Goal: Task Accomplishment & Management: Complete application form

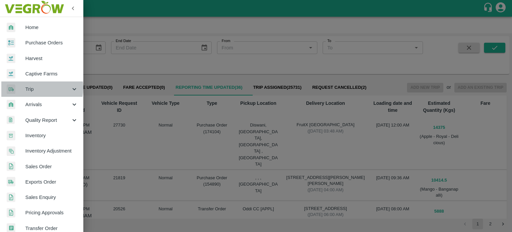
click at [32, 88] on span "Trip" at bounding box center [47, 88] width 45 height 7
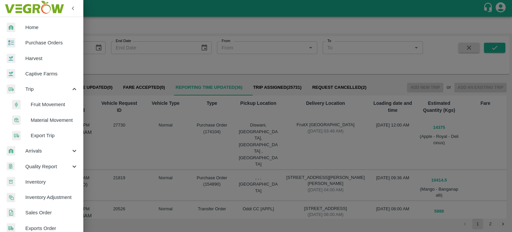
click at [48, 103] on span "Fruit Movement" at bounding box center [54, 104] width 47 height 7
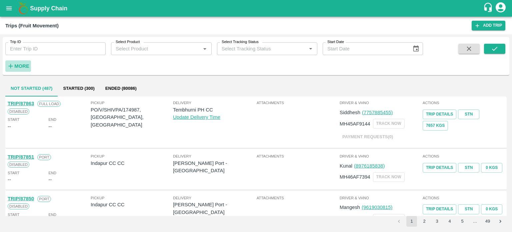
click at [25, 66] on strong "More" at bounding box center [21, 65] width 15 height 5
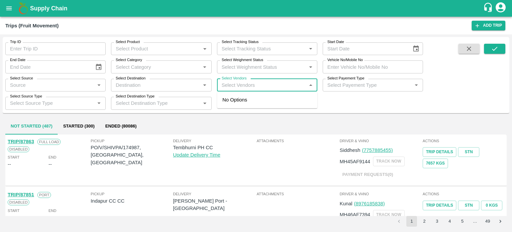
click at [238, 85] on input "Select Vendors" at bounding box center [261, 85] width 85 height 9
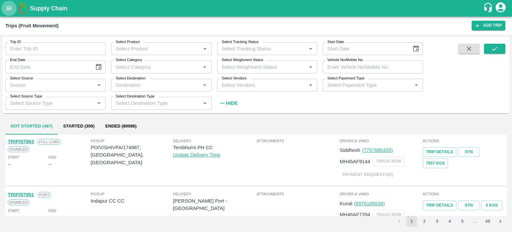
click at [8, 11] on icon "open drawer" at bounding box center [8, 8] width 7 height 7
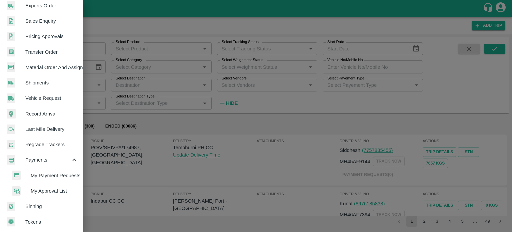
scroll to position [225, 0]
click at [40, 171] on span "My Payment Requests" at bounding box center [54, 174] width 47 height 7
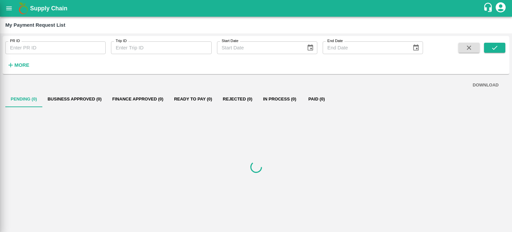
scroll to position [223, 0]
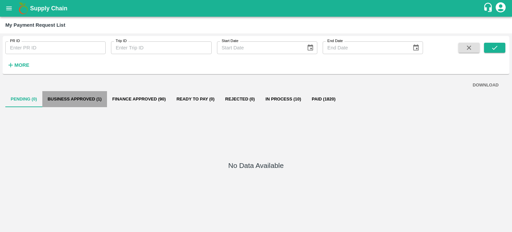
click at [93, 101] on button "Business Approved (1)" at bounding box center [74, 99] width 65 height 16
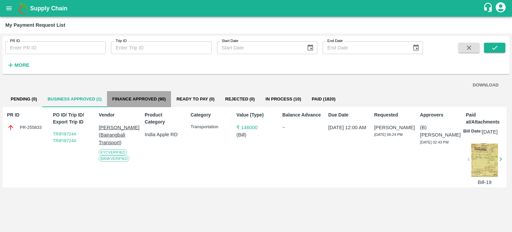
click at [160, 100] on button "Finance Approved (90)" at bounding box center [139, 99] width 64 height 16
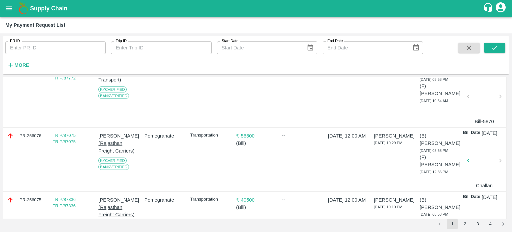
scroll to position [0, 0]
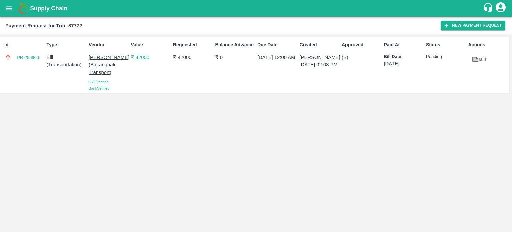
click at [8, 10] on icon "open drawer" at bounding box center [8, 8] width 7 height 7
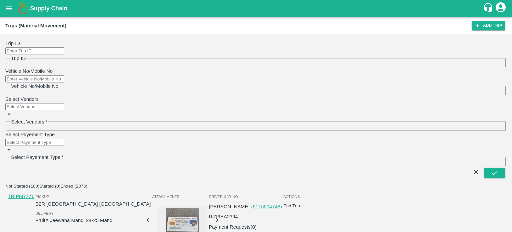
click at [60, 183] on button "Started (0)" at bounding box center [49, 185] width 21 height 5
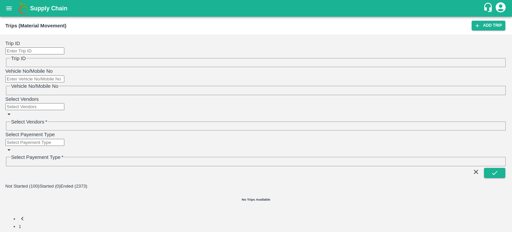
click at [87, 183] on button "Ended (2373)" at bounding box center [73, 185] width 27 height 5
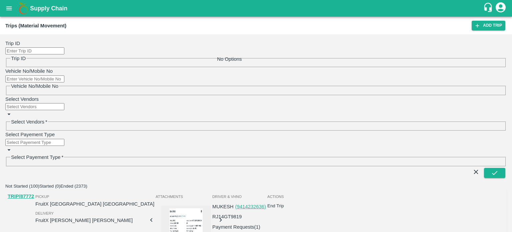
click at [64, 103] on input "Select Vendors" at bounding box center [34, 106] width 59 height 7
type input "GOYAL"
click at [245, 66] on input "checkbox" at bounding box center [247, 67] width 4 height 4
click at [496, 169] on icon "submit" at bounding box center [494, 172] width 7 height 7
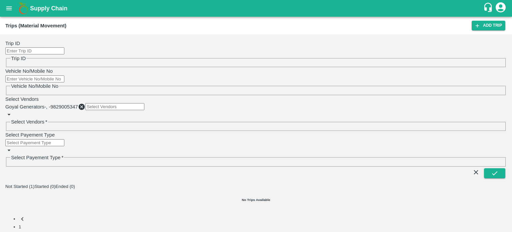
click at [27, 184] on button "Not Started (1)" at bounding box center [19, 186] width 29 height 5
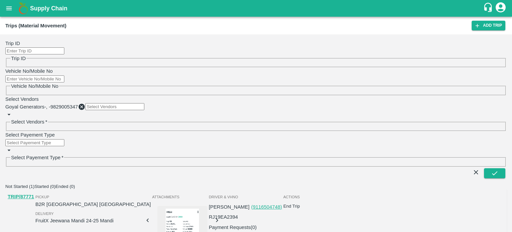
click at [5, 184] on button "Not Started (1)" at bounding box center [19, 186] width 29 height 5
click at [151, 209] on div "Delivery FruitX Jeewana Mandi 24-25 Mandi" at bounding box center [92, 216] width 115 height 15
click at [257, 223] on link "Payment Requests( 0 )" at bounding box center [233, 226] width 48 height 7
click at [300, 203] on button "End Trip" at bounding box center [291, 205] width 17 height 5
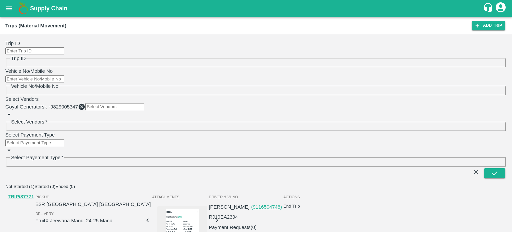
type input "21/07/2025 11:12 PM"
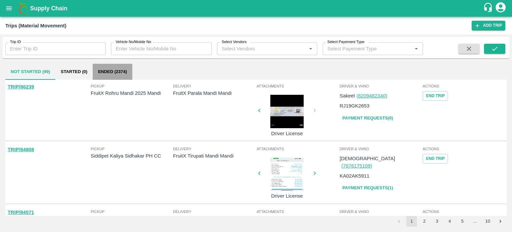
click at [113, 74] on button "Ended (2374)" at bounding box center [113, 72] width 40 height 16
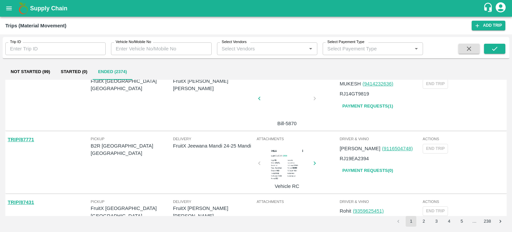
scroll to position [13, 0]
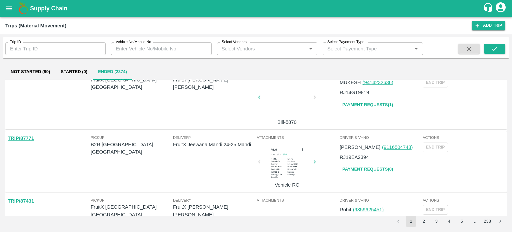
click at [368, 167] on link "Payment Requests( 0 )" at bounding box center [368, 169] width 56 height 12
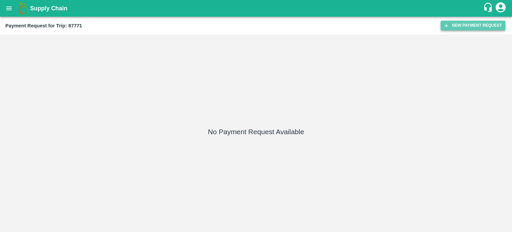
click at [460, 29] on button "New Payment Request" at bounding box center [473, 26] width 65 height 10
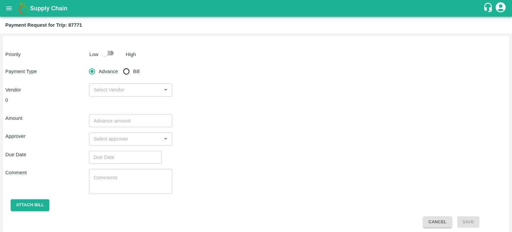
click at [102, 54] on input "checkbox" at bounding box center [105, 53] width 38 height 13
checkbox input "true"
click at [129, 76] on input "Bill" at bounding box center [126, 71] width 13 height 13
radio input "true"
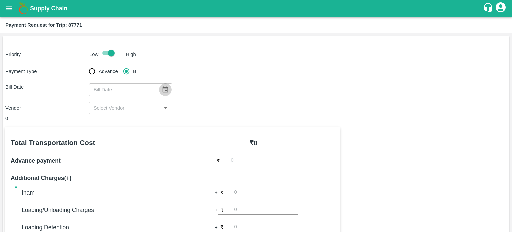
click at [166, 93] on button "Choose date" at bounding box center [165, 89] width 13 height 13
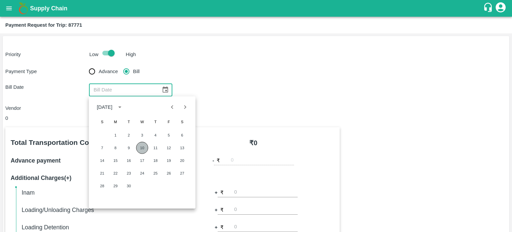
click at [144, 152] on button "10" at bounding box center [142, 148] width 12 height 12
type input "10/09/2025"
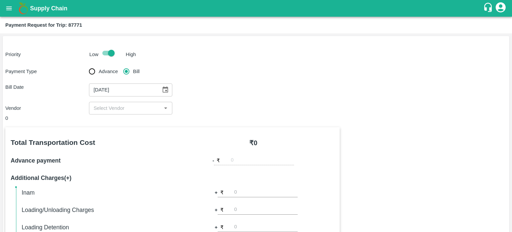
click at [107, 110] on input "input" at bounding box center [125, 108] width 69 height 9
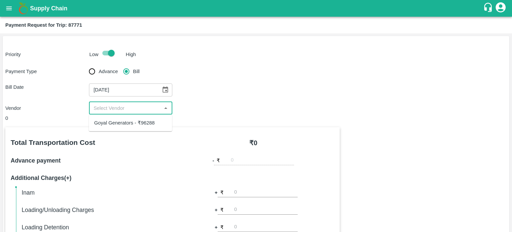
click at [114, 125] on div "Goyal Generators - ₹96288" at bounding box center [124, 122] width 61 height 7
type input "Goyal Generators - ₹96288"
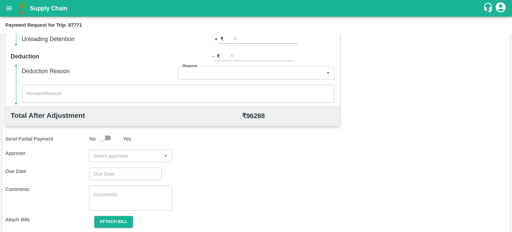
scroll to position [206, 0]
click at [112, 152] on input "input" at bounding box center [125, 155] width 69 height 9
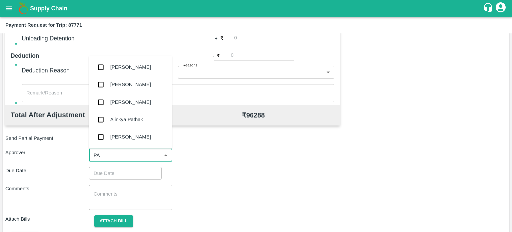
type input "PAL"
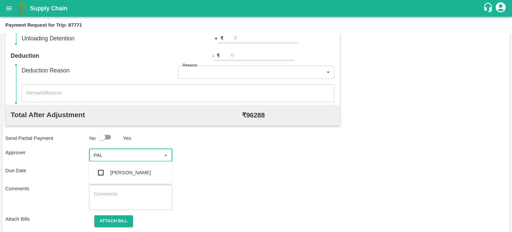
click at [117, 171] on div "Palwinder Singh" at bounding box center [130, 172] width 41 height 7
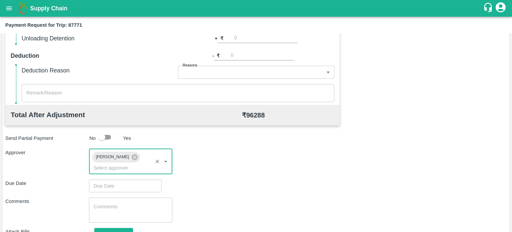
scroll to position [239, 0]
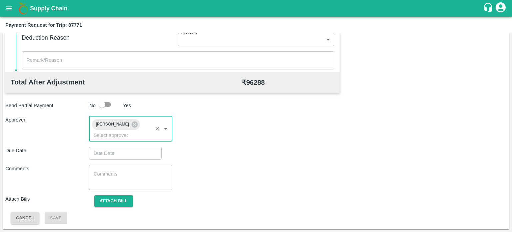
type input "DD/MM/YYYY hh:mm aa"
click at [119, 152] on input "DD/MM/YYYY hh:mm aa" at bounding box center [123, 153] width 68 height 13
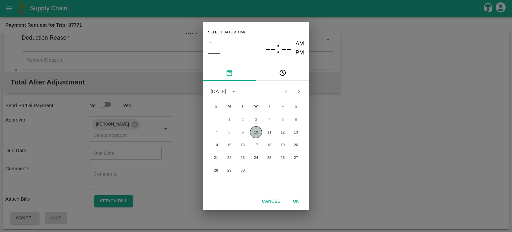
click at [256, 131] on button "10" at bounding box center [256, 132] width 12 height 12
type input "10/09/2025 12:00 AM"
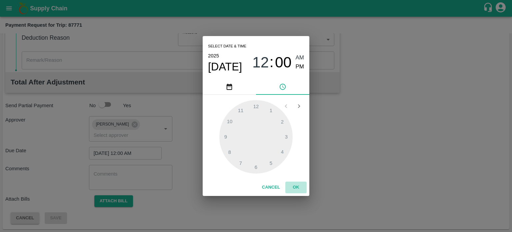
click at [299, 185] on button "OK" at bounding box center [295, 187] width 21 height 12
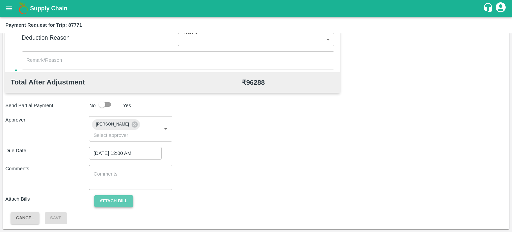
click at [117, 203] on button "Attach bill" at bounding box center [113, 201] width 39 height 12
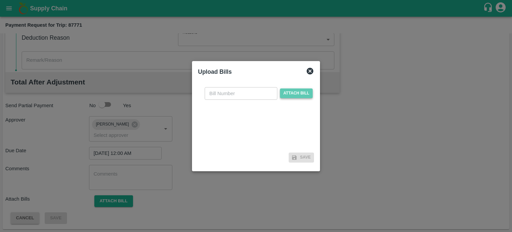
click at [294, 94] on span "Attach bill" at bounding box center [296, 93] width 33 height 10
click at [0, 0] on input "Attach bill" at bounding box center [0, 0] width 0 height 0
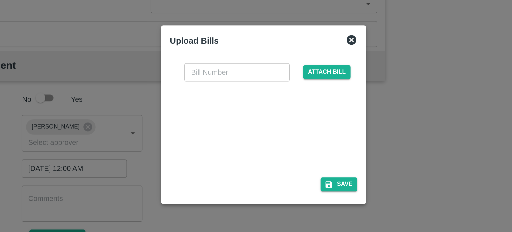
click at [238, 125] on div at bounding box center [255, 123] width 100 height 35
click at [221, 85] on input "text" at bounding box center [237, 86] width 73 height 13
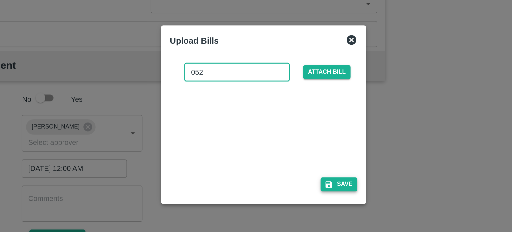
type input "052"
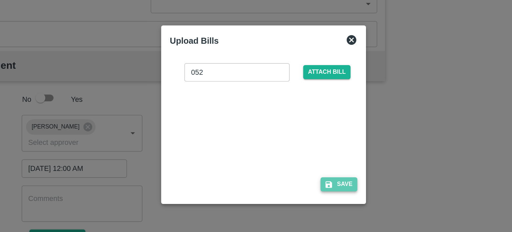
click at [310, 161] on button "Save" at bounding box center [307, 164] width 25 height 10
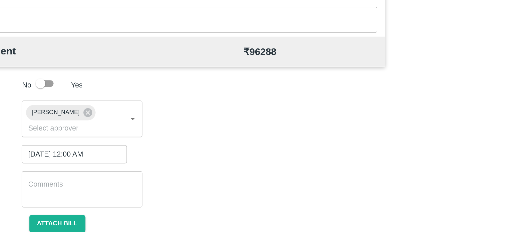
scroll to position [274, 0]
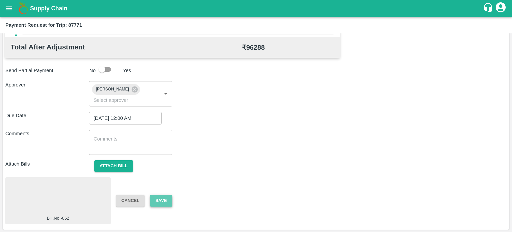
click at [159, 201] on button "Save" at bounding box center [161, 201] width 22 height 12
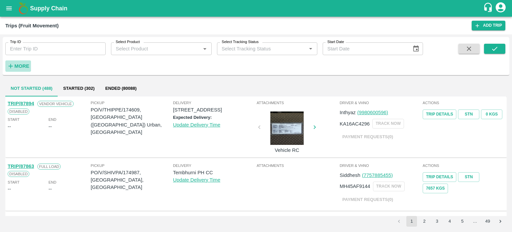
click at [19, 64] on strong "More" at bounding box center [21, 65] width 15 height 5
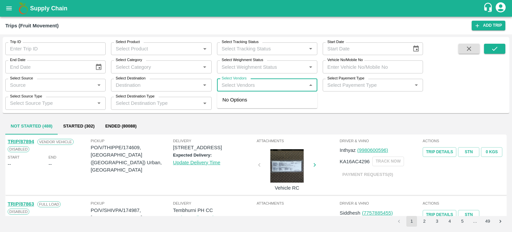
click at [246, 85] on input "Select Vendors" at bounding box center [261, 85] width 85 height 9
type input "hanif"
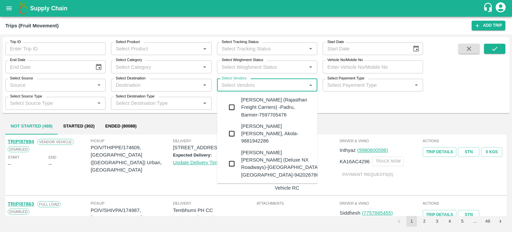
click at [250, 104] on div "Hanif Khan (Rajasthan Freight Carriers) -Padru, Barmer-7597705476" at bounding box center [276, 107] width 71 height 22
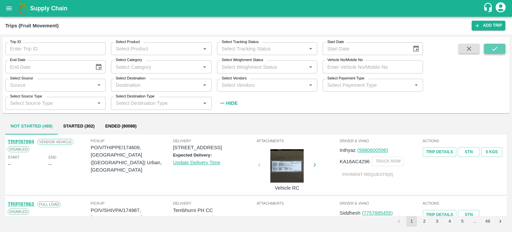
click at [497, 49] on icon "submit" at bounding box center [494, 48] width 7 height 7
click at [250, 90] on div "Select Vendors   *" at bounding box center [267, 85] width 100 height 13
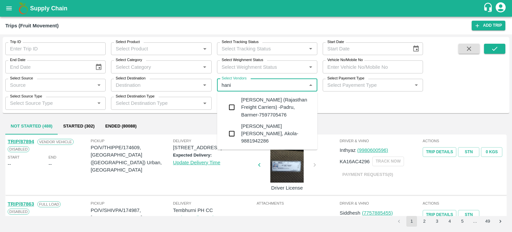
type input "hanif"
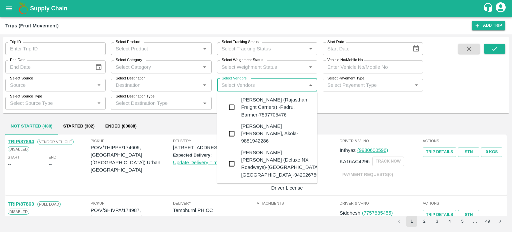
click at [251, 105] on div "Hanif Khan (Rajasthan Freight Carriers) -Padru, Barmer-7597705476" at bounding box center [276, 107] width 71 height 22
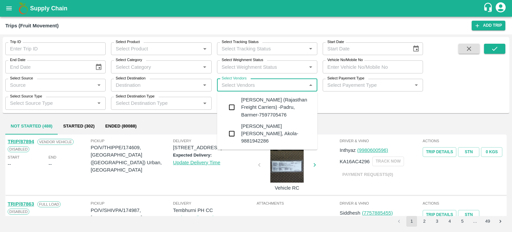
click at [249, 83] on input "Select Vendors" at bounding box center [261, 85] width 85 height 9
click at [251, 106] on div "Hanif Khan (Rajasthan Freight Carriers) -Padru, Barmer-7597705476" at bounding box center [276, 107] width 71 height 22
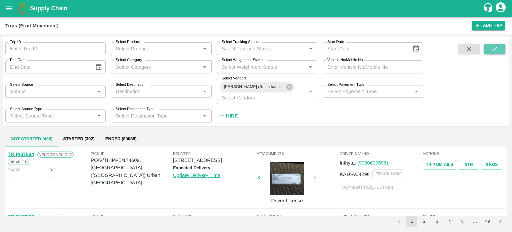
click at [488, 47] on button "submit" at bounding box center [494, 49] width 21 height 10
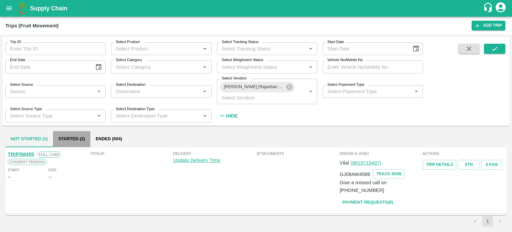
click at [78, 136] on button "Started (2)" at bounding box center [71, 139] width 37 height 16
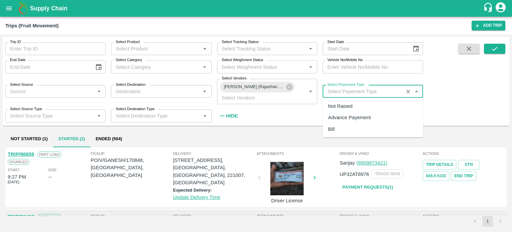
click at [350, 88] on input "Select Payement Type" at bounding box center [363, 91] width 77 height 9
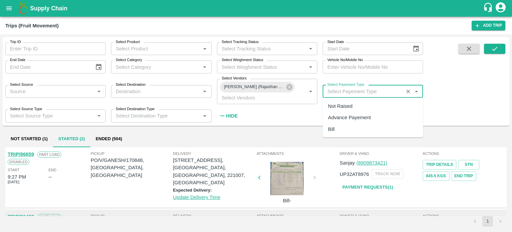
click at [344, 105] on div "Not Raised" at bounding box center [340, 105] width 24 height 7
type input "Not Raised"
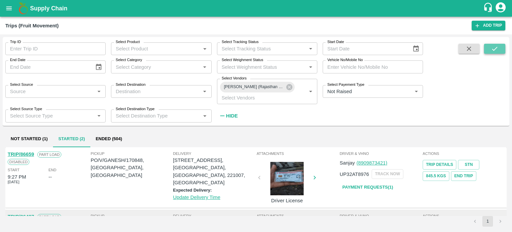
click at [495, 46] on icon "submit" at bounding box center [494, 48] width 7 height 7
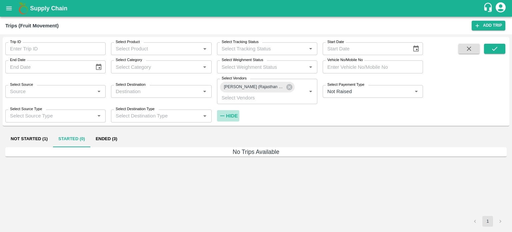
click at [229, 113] on strong "Hide" at bounding box center [232, 115] width 12 height 5
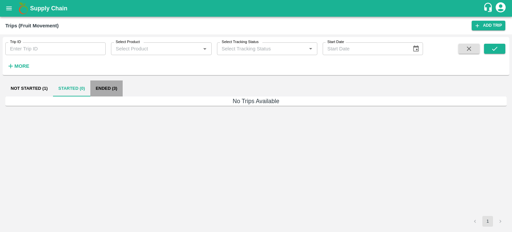
click at [94, 89] on button "Ended (3)" at bounding box center [106, 88] width 32 height 16
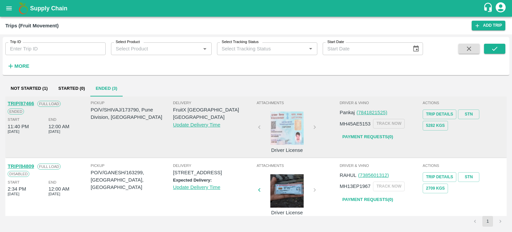
click at [24, 103] on link "TRIP/87466" at bounding box center [21, 103] width 26 height 5
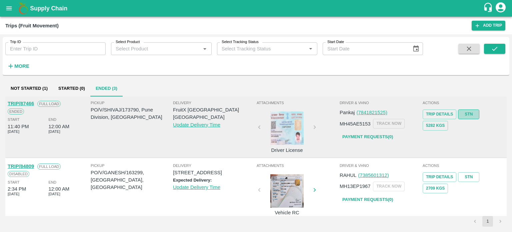
click at [463, 116] on link "STN" at bounding box center [468, 114] width 21 height 10
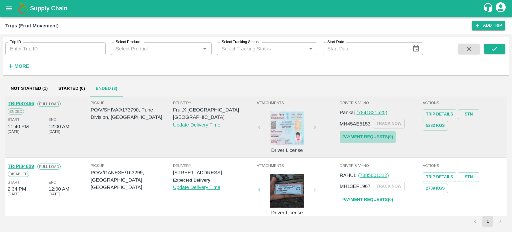
click at [361, 140] on link "Payment Requests( 0 )" at bounding box center [368, 137] width 56 height 12
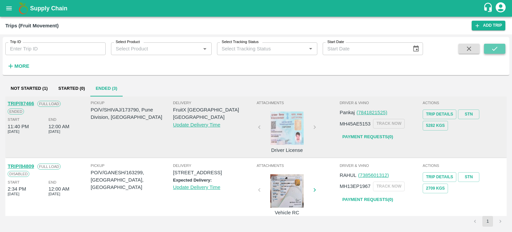
click at [498, 49] on button "submit" at bounding box center [494, 49] width 21 height 10
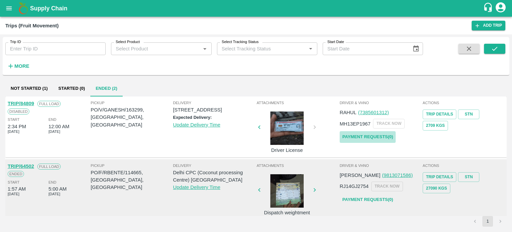
click at [365, 136] on link "Payment Requests( 0 )" at bounding box center [368, 137] width 56 height 12
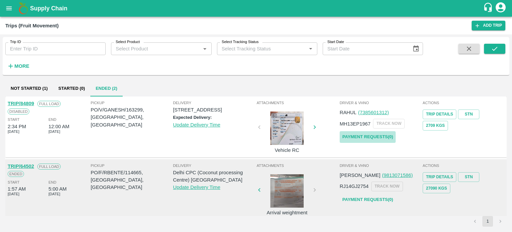
click at [352, 133] on link "Payment Requests( 0 )" at bounding box center [368, 137] width 56 height 12
click at [467, 113] on link "STN" at bounding box center [468, 114] width 21 height 10
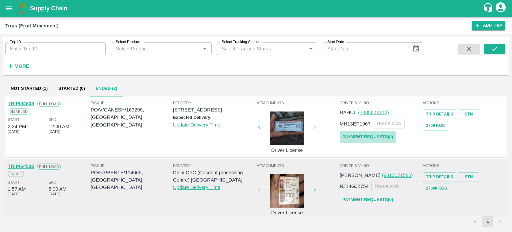
click at [365, 136] on link "Payment Requests( 0 )" at bounding box center [368, 137] width 56 height 12
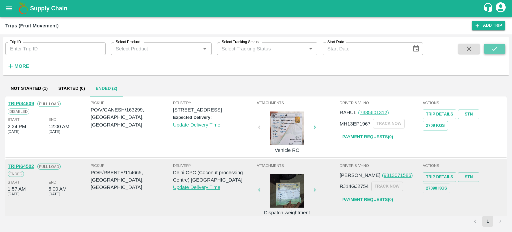
click at [494, 49] on icon "submit" at bounding box center [494, 48] width 7 height 7
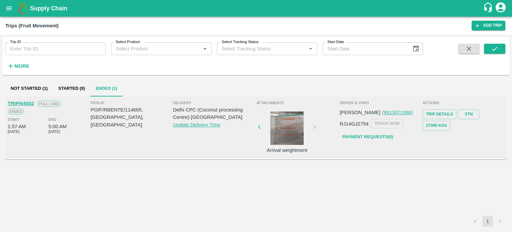
click at [288, 134] on div at bounding box center [287, 127] width 50 height 33
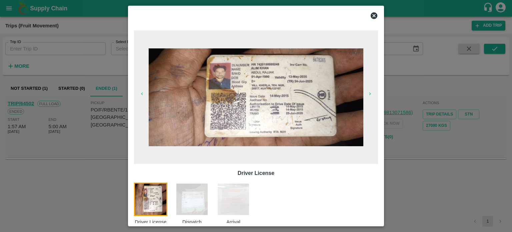
click at [196, 195] on img at bounding box center [191, 198] width 33 height 33
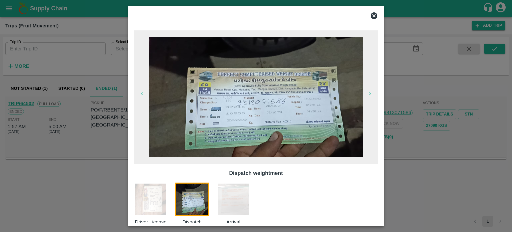
scroll to position [18, 0]
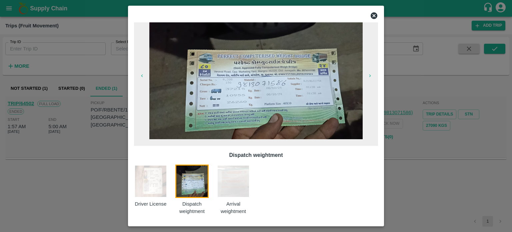
click at [241, 178] on img at bounding box center [233, 180] width 33 height 33
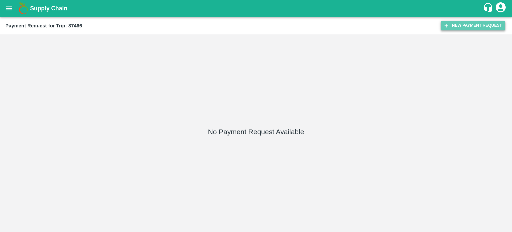
click at [467, 28] on button "New Payment Request" at bounding box center [473, 26] width 65 height 10
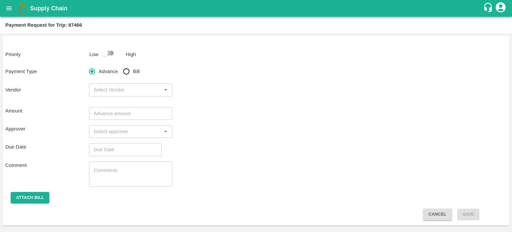
click at [109, 54] on input "checkbox" at bounding box center [105, 53] width 38 height 13
checkbox input "true"
click at [126, 66] on input "Bill" at bounding box center [126, 71] width 13 height 13
radio input "true"
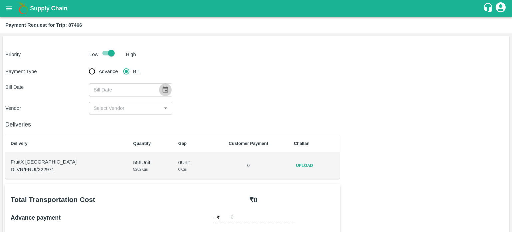
click at [159, 86] on button "Choose date" at bounding box center [165, 89] width 13 height 13
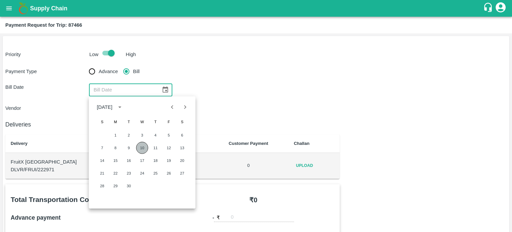
click at [144, 149] on button "10" at bounding box center [142, 148] width 12 height 12
type input "[DATE]"
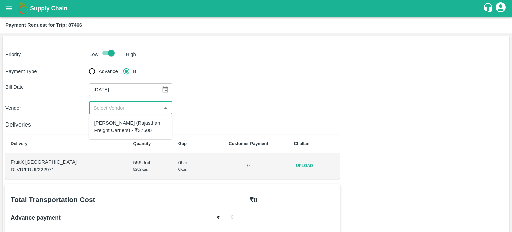
click at [103, 110] on input "input" at bounding box center [125, 108] width 69 height 9
click at [122, 127] on div "Hanif Khan (Rajasthan Freight Carriers) - ₹37500" at bounding box center [130, 126] width 73 height 15
type input "Hanif Khan (Rajasthan Freight Carriers) - ₹37500"
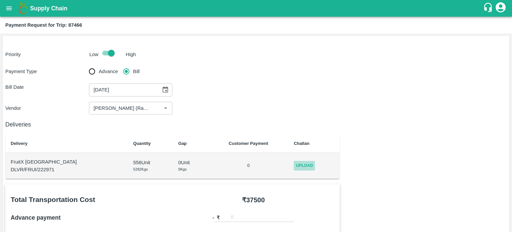
click at [294, 163] on span "Upload" at bounding box center [304, 166] width 21 height 10
click at [0, 0] on input "Upload" at bounding box center [0, 0] width 0 height 0
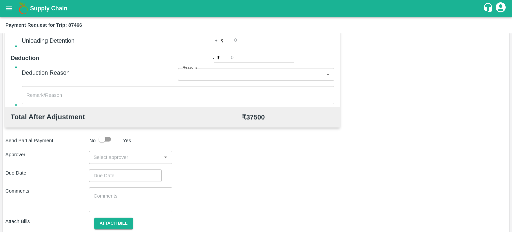
scroll to position [264, 0]
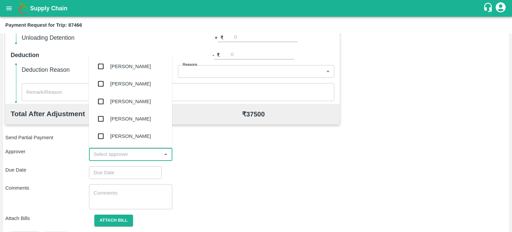
click at [110, 158] on input "input" at bounding box center [125, 154] width 69 height 9
type input "pal"
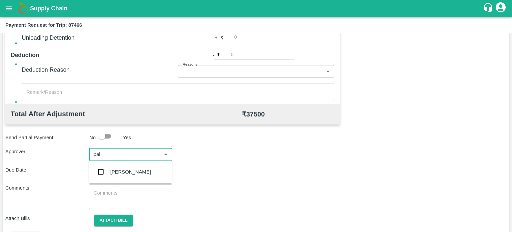
click at [116, 174] on div "Palwinder Singh" at bounding box center [130, 171] width 41 height 7
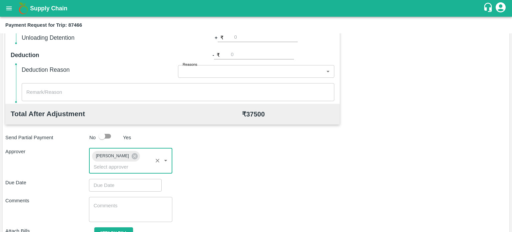
scroll to position [295, 0]
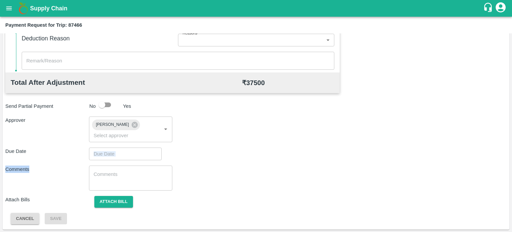
drag, startPoint x: 107, startPoint y: 162, endPoint x: 126, endPoint y: 155, distance: 20.1
click at [126, 155] on div "Total Transportation Cost ₹ 37500 Advance payment - ₹ Additional Charges(+) Ina…" at bounding box center [255, 56] width 501 height 335
type input "DD/MM/YYYY hh:mm aa"
click at [126, 155] on input "DD/MM/YYYY hh:mm aa" at bounding box center [123, 153] width 68 height 13
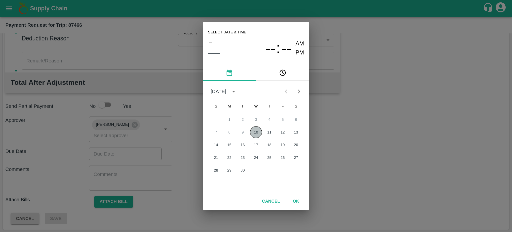
click at [252, 135] on button "10" at bounding box center [256, 132] width 12 height 12
type input "10/09/2025 12:00 AM"
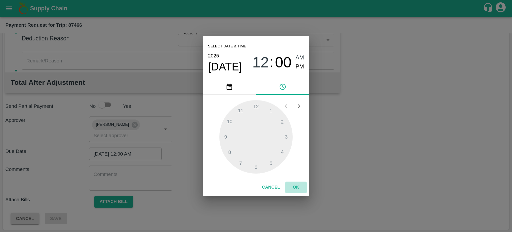
click at [297, 189] on button "OK" at bounding box center [295, 187] width 21 height 12
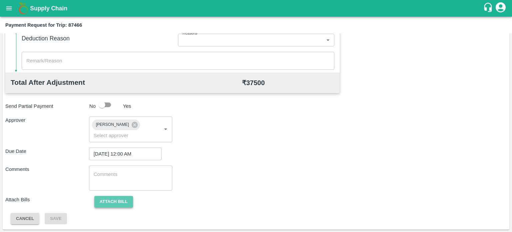
click at [130, 201] on button "Attach bill" at bounding box center [113, 202] width 39 height 12
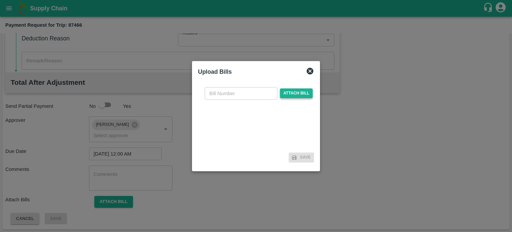
click at [289, 96] on span "Attach bill" at bounding box center [296, 93] width 33 height 10
click at [0, 0] on input "Attach bill" at bounding box center [0, 0] width 0 height 0
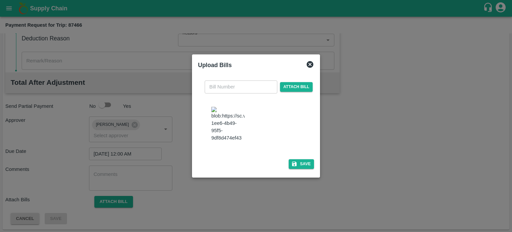
click at [226, 118] on img at bounding box center [227, 124] width 33 height 35
click at [224, 91] on input "text" at bounding box center [241, 86] width 73 height 13
type input "6636"
click at [302, 159] on button "Save" at bounding box center [301, 164] width 25 height 10
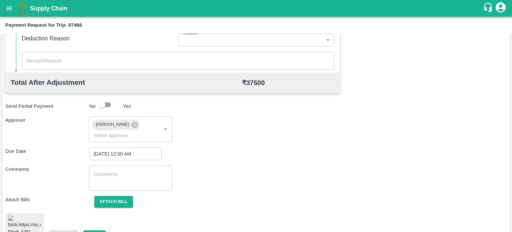
scroll to position [318, 0]
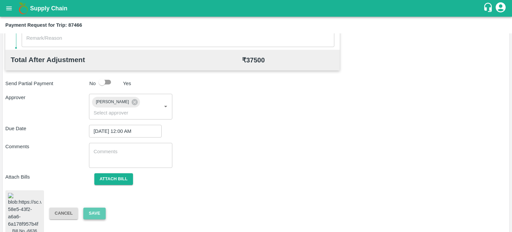
click at [92, 207] on button "Save" at bounding box center [94, 213] width 22 height 12
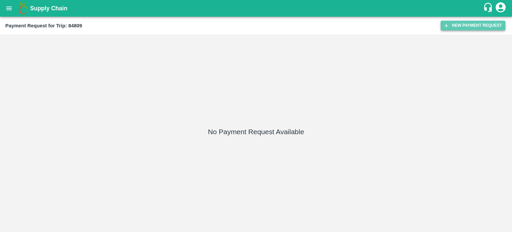
click at [465, 22] on button "New Payment Request" at bounding box center [473, 26] width 65 height 10
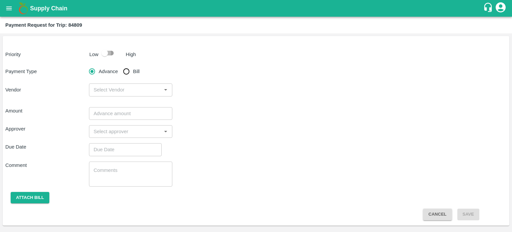
click at [111, 54] on input "checkbox" at bounding box center [105, 53] width 38 height 13
checkbox input "true"
click at [124, 69] on input "Bill" at bounding box center [126, 71] width 13 height 13
radio input "true"
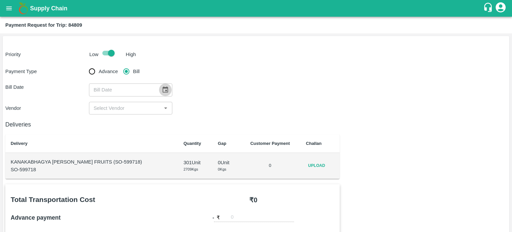
click at [165, 89] on icon "Choose date" at bounding box center [166, 89] width 6 height 6
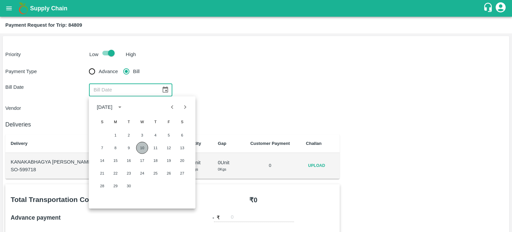
click at [138, 151] on button "10" at bounding box center [142, 148] width 12 height 12
type input "10/09/2025"
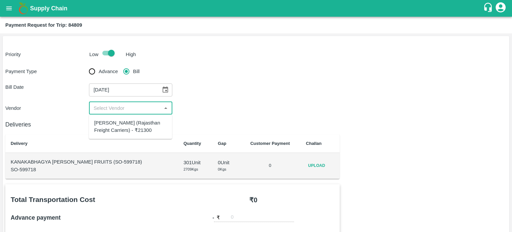
click at [105, 106] on input "input" at bounding box center [125, 108] width 69 height 9
click at [119, 128] on div "Hanif Khan (Rajasthan Freight Carriers) - ₹21300" at bounding box center [130, 126] width 73 height 15
type input "Hanif Khan (Rajasthan Freight Carriers) - ₹21300"
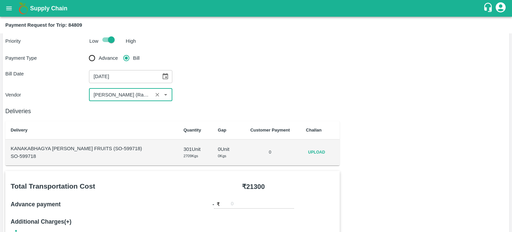
scroll to position [17, 0]
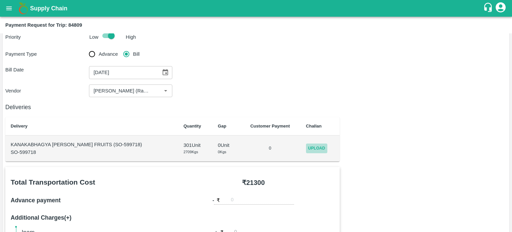
click at [317, 146] on span "Upload" at bounding box center [316, 148] width 21 height 10
click at [0, 0] on input "Upload" at bounding box center [0, 0] width 0 height 0
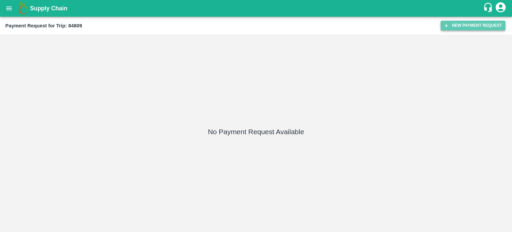
click at [455, 24] on button "New Payment Request" at bounding box center [473, 26] width 65 height 10
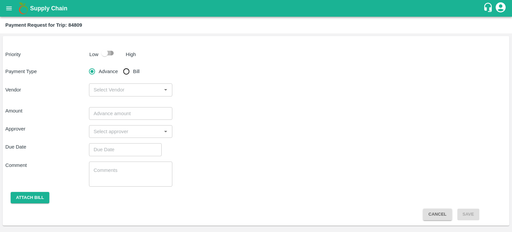
click at [105, 54] on input "checkbox" at bounding box center [105, 53] width 38 height 13
checkbox input "true"
click at [123, 70] on input "Bill" at bounding box center [126, 71] width 13 height 13
radio input "true"
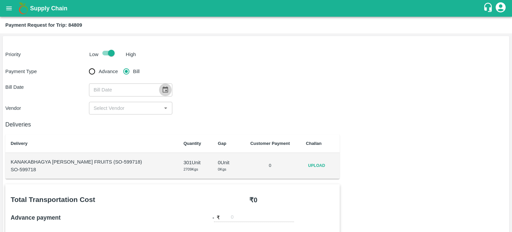
click at [162, 87] on icon "Choose date" at bounding box center [165, 89] width 7 height 7
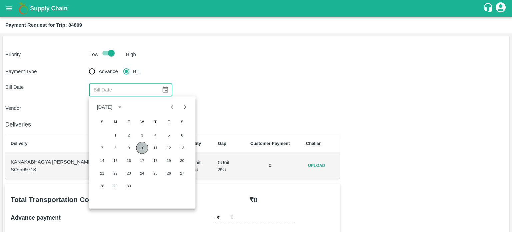
click at [143, 147] on button "10" at bounding box center [142, 148] width 12 height 12
type input "[DATE]"
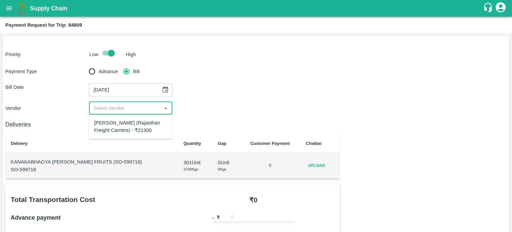
click at [114, 109] on input "input" at bounding box center [125, 108] width 69 height 9
click at [114, 126] on div "[PERSON_NAME] (Rajasthan Freight Carriers) - ₹21300" at bounding box center [130, 126] width 73 height 15
type input "[PERSON_NAME] (Rajasthan Freight Carriers) - ₹21300"
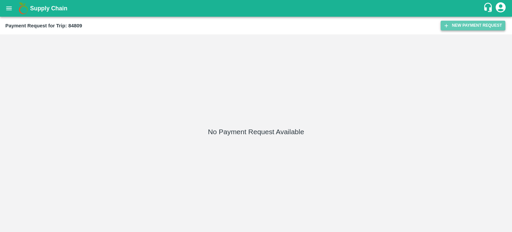
click at [482, 23] on button "New Payment Request" at bounding box center [473, 26] width 65 height 10
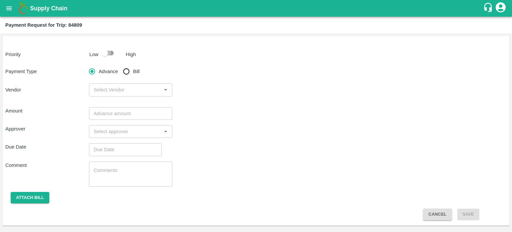
click at [105, 52] on input "checkbox" at bounding box center [105, 53] width 38 height 13
checkbox input "true"
click at [125, 70] on input "Bill" at bounding box center [126, 71] width 13 height 13
radio input "true"
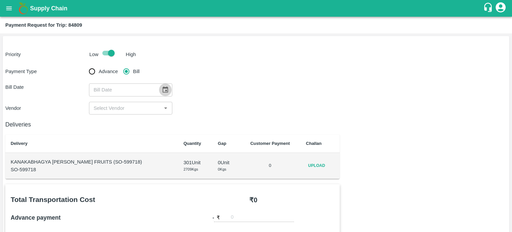
click at [162, 89] on icon "Choose date" at bounding box center [165, 89] width 7 height 7
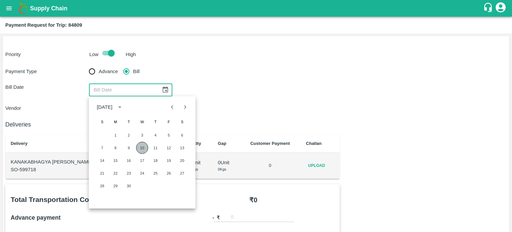
click at [141, 149] on button "10" at bounding box center [142, 148] width 12 height 12
type input "10/09/2025"
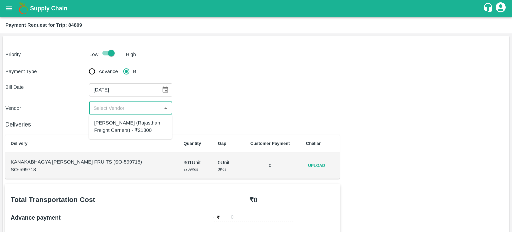
click at [115, 107] on input "input" at bounding box center [125, 108] width 69 height 9
click at [121, 131] on div "Hanif Khan (Rajasthan Freight Carriers) - ₹21300" at bounding box center [130, 126] width 73 height 15
type input "Hanif Khan (Rajasthan Freight Carriers) - ₹21300"
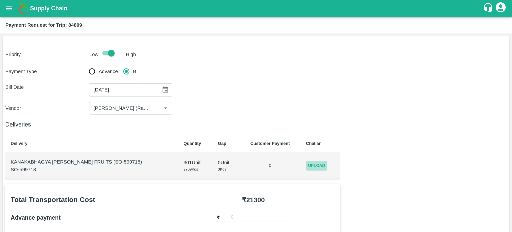
click at [312, 166] on span "Upload" at bounding box center [316, 166] width 21 height 10
click at [0, 0] on input "Upload" at bounding box center [0, 0] width 0 height 0
click at [319, 166] on span "Upload" at bounding box center [316, 166] width 21 height 10
click at [0, 0] on input "Upload" at bounding box center [0, 0] width 0 height 0
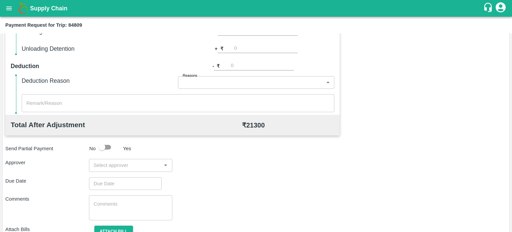
scroll to position [257, 0]
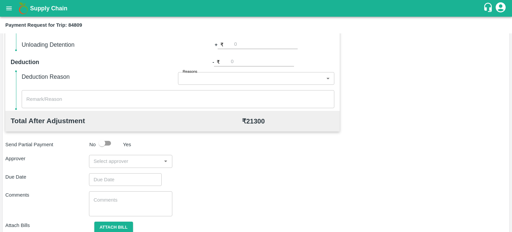
click at [114, 159] on input "input" at bounding box center [125, 161] width 69 height 9
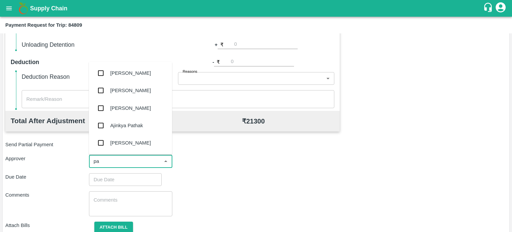
type input "pal"
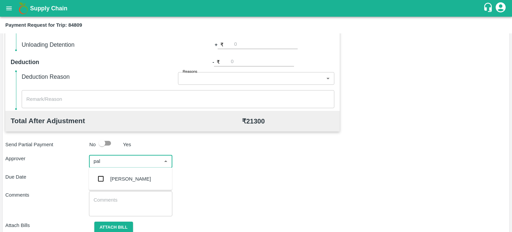
click at [115, 179] on div "Palwinder Singh" at bounding box center [130, 178] width 41 height 7
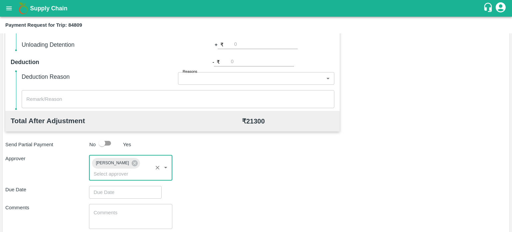
type input "DD/MM/YYYY hh:mm aa"
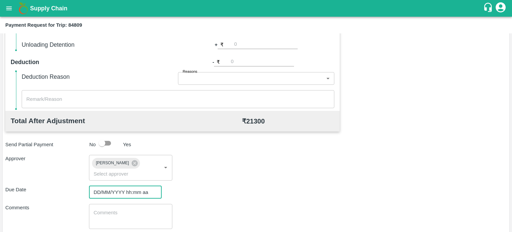
click at [124, 194] on input "DD/MM/YYYY hh:mm aa" at bounding box center [123, 192] width 68 height 13
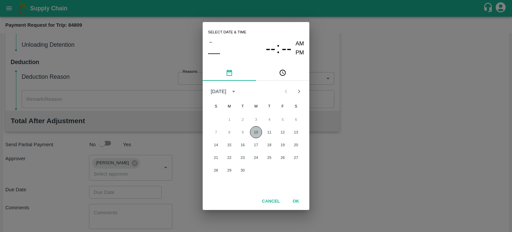
click at [254, 134] on button "10" at bounding box center [256, 132] width 12 height 12
type input "10/09/2025 12:00 AM"
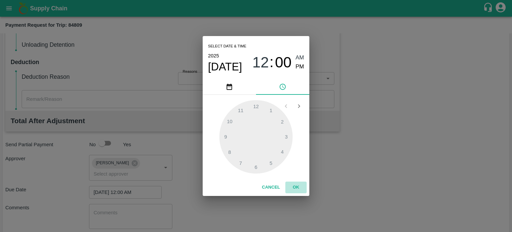
click at [294, 188] on button "OK" at bounding box center [295, 187] width 21 height 12
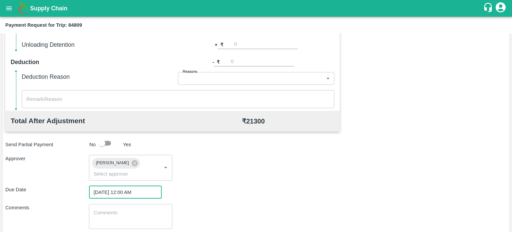
scroll to position [295, 0]
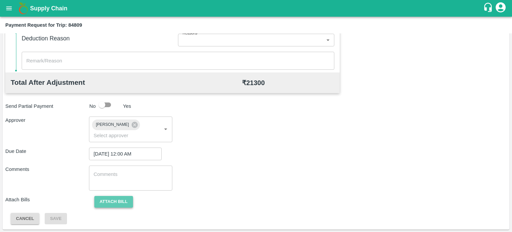
click at [119, 199] on button "Attach bill" at bounding box center [113, 202] width 39 height 12
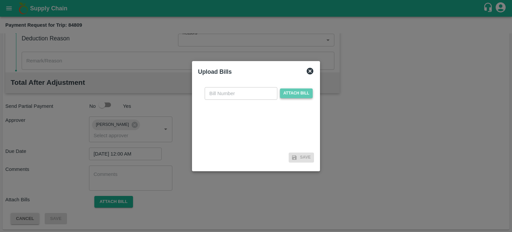
click at [283, 95] on span "Attach bill" at bounding box center [296, 93] width 33 height 10
click at [0, 0] on input "Attach bill" at bounding box center [0, 0] width 0 height 0
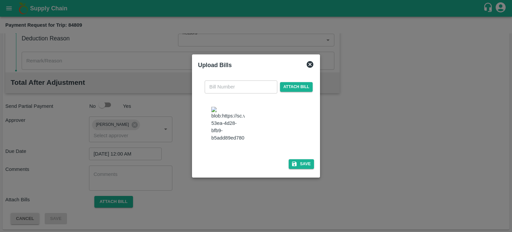
click at [237, 118] on img at bounding box center [227, 124] width 33 height 35
click at [222, 93] on input "text" at bounding box center [241, 86] width 73 height 13
type input "6637"
click at [303, 159] on button "Save" at bounding box center [301, 164] width 25 height 10
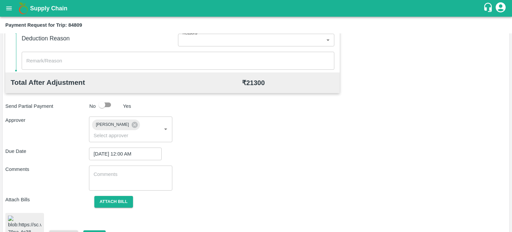
scroll to position [315, 0]
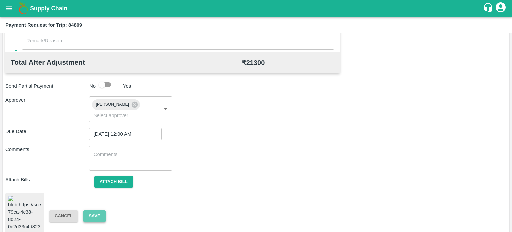
click at [103, 210] on button "Save" at bounding box center [94, 216] width 22 height 12
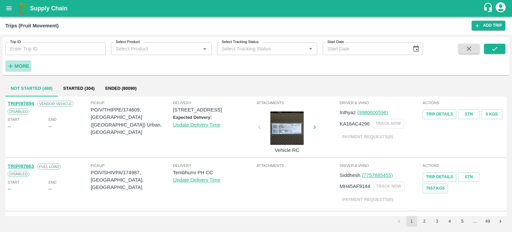
click at [28, 65] on strong "More" at bounding box center [21, 65] width 15 height 5
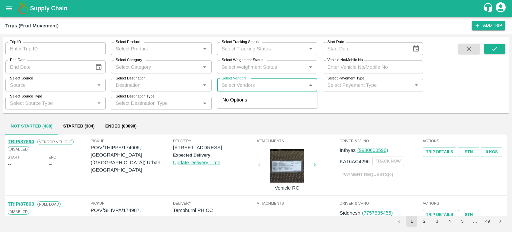
click at [253, 84] on input "Select Vendors" at bounding box center [261, 85] width 85 height 9
type input "hanif"
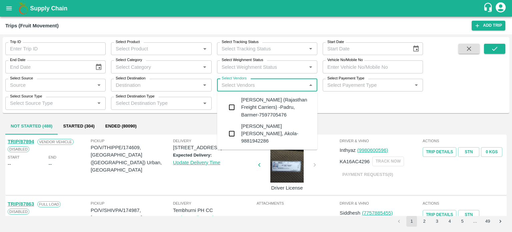
click at [250, 106] on div "[PERSON_NAME] (Rajasthan Freight Carriers) -Padru, Barmer-7597705476" at bounding box center [276, 107] width 71 height 22
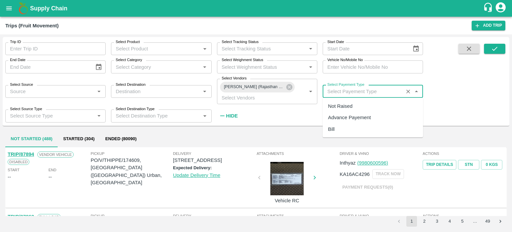
click at [349, 94] on input "Select Payement Type" at bounding box center [363, 91] width 77 height 9
click at [348, 120] on div "Advance Payement" at bounding box center [349, 117] width 43 height 7
type input "Advance Payement"
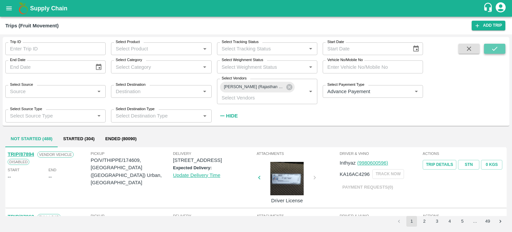
click at [490, 47] on button "submit" at bounding box center [494, 49] width 21 height 10
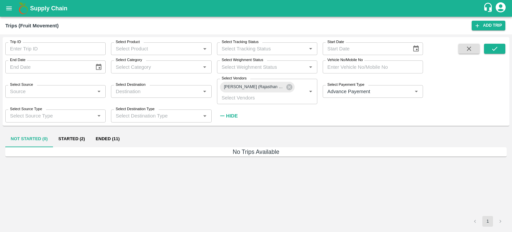
click at [230, 117] on strong "Hide" at bounding box center [232, 115] width 12 height 5
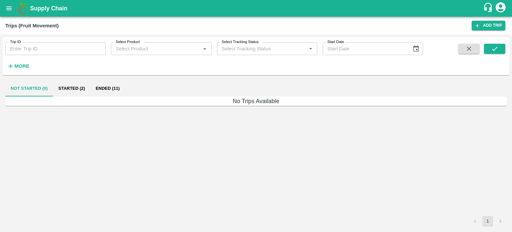
click at [81, 89] on button "Started (2)" at bounding box center [71, 88] width 37 height 16
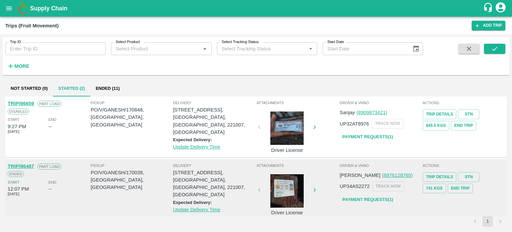
scroll to position [5, 0]
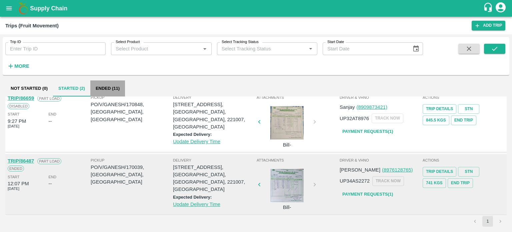
click at [104, 90] on button "Ended (11)" at bounding box center [107, 88] width 35 height 16
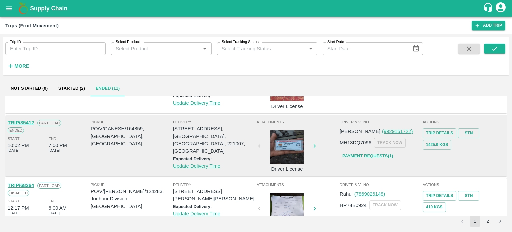
scroll to position [505, 0]
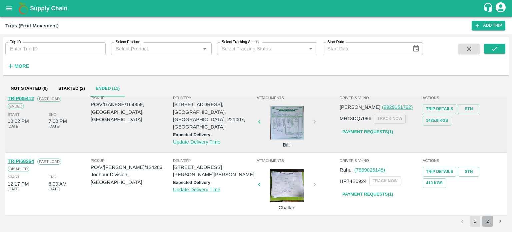
click at [484, 222] on button "2" at bounding box center [487, 221] width 11 height 11
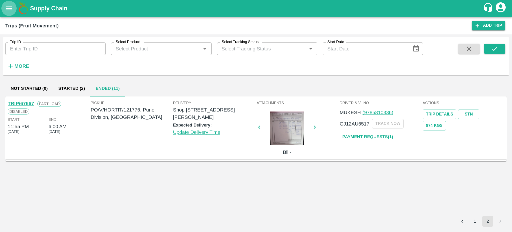
click at [13, 10] on button "open drawer" at bounding box center [8, 8] width 15 height 15
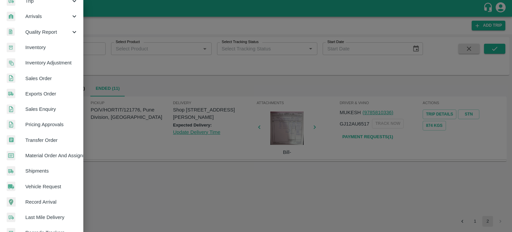
scroll to position [89, 0]
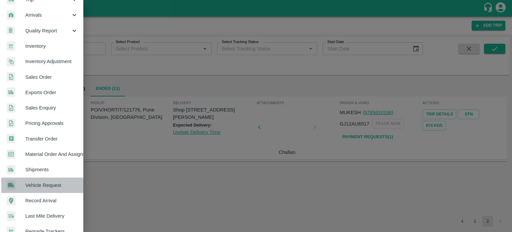
click at [43, 185] on span "Vehicle Request" at bounding box center [51, 184] width 53 height 7
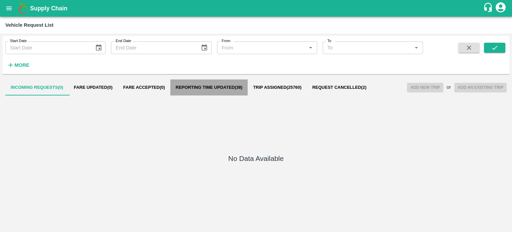
click at [221, 89] on span "Reporting Time Updated ( 38 )" at bounding box center [209, 87] width 67 height 5
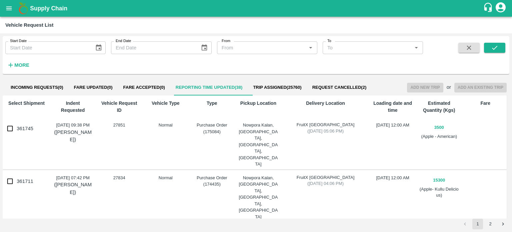
click at [10, 227] on input "361177" at bounding box center [9, 233] width 13 height 13
checkbox input "true"
click at [422, 87] on button "Add New Trip" at bounding box center [425, 88] width 36 height 10
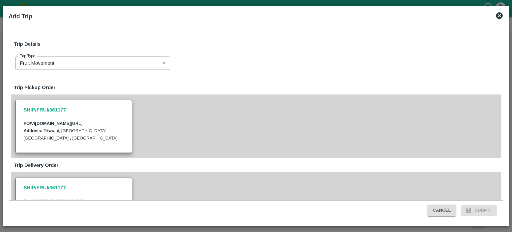
type input "14375"
type input "Normal"
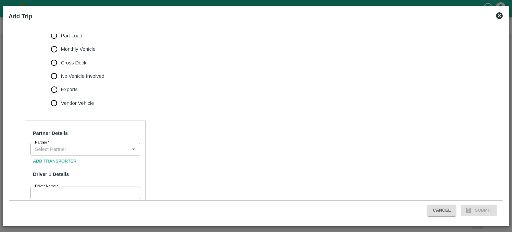
scroll to position [241, 0]
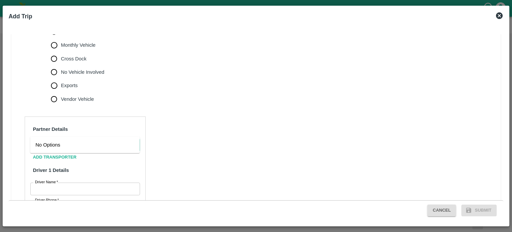
click at [51, 141] on input "Partner   *" at bounding box center [79, 145] width 95 height 9
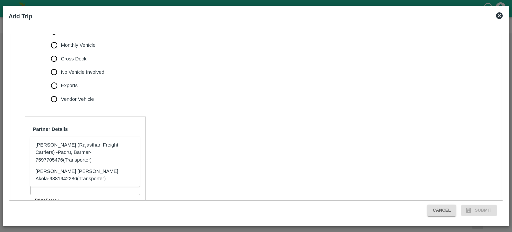
click at [69, 150] on div "[PERSON_NAME] (Rajasthan Freight Carriers) -Padru, Barmer-7597705476(Transporte…" at bounding box center [84, 152] width 99 height 22
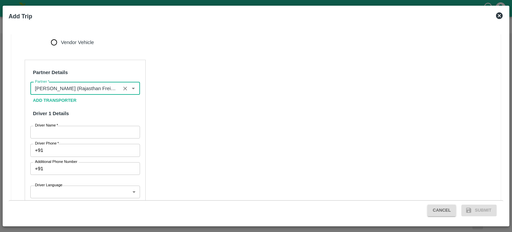
scroll to position [299, 0]
type input "[PERSON_NAME] (Rajasthan Freight Carriers) -Padru, Barmer-7597705476(Transporte…"
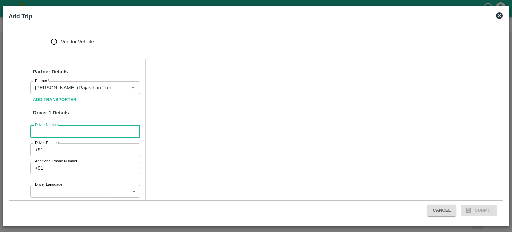
click at [65, 125] on input "Driver Name   *" at bounding box center [85, 131] width 110 height 13
type input "Sameer"
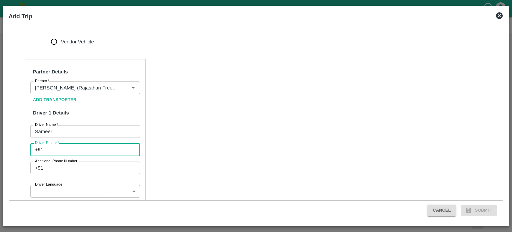
click at [54, 143] on input "Driver Phone   *" at bounding box center [93, 149] width 94 height 13
type input "9307979953"
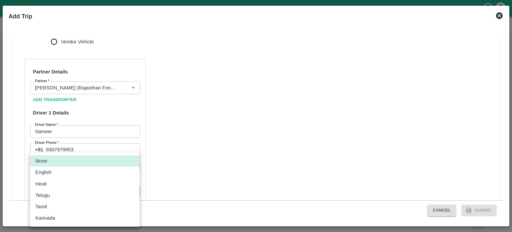
click at [56, 176] on body "Supply Chain Vehicle Request List Start Date Start Date End Date End Date From …" at bounding box center [256, 116] width 512 height 232
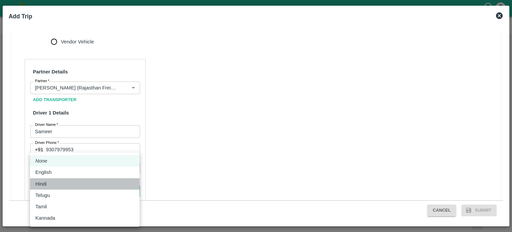
click at [45, 183] on p "Hindi" at bounding box center [40, 183] width 11 height 7
type input "hi"
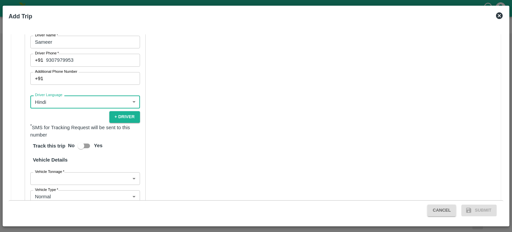
scroll to position [392, 0]
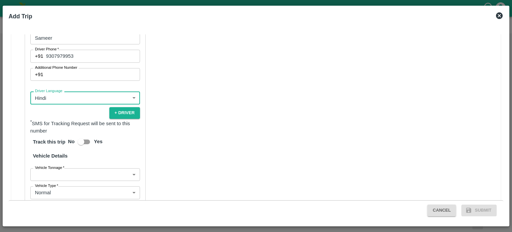
click at [65, 158] on body "Supply Chain Vehicle Request List Start Date Start Date End Date End Date From …" at bounding box center [256, 116] width 512 height 232
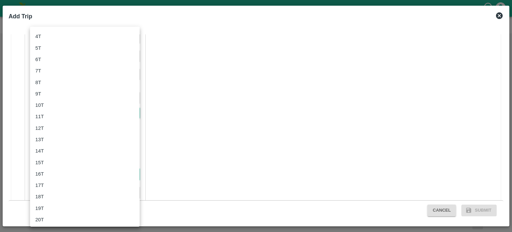
scroll to position [61, 0]
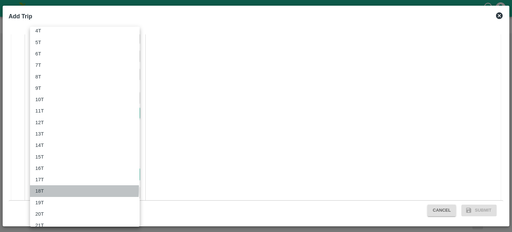
click at [44, 189] on div "18T" at bounding box center [41, 190] width 12 height 7
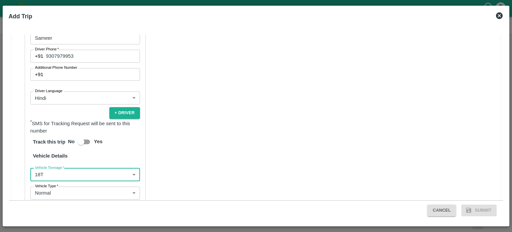
scroll to position [432, 0]
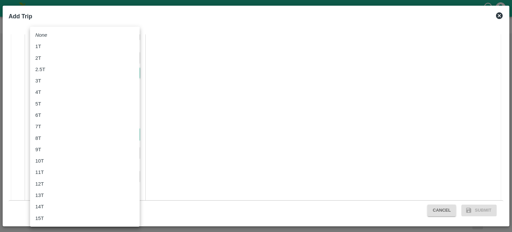
click at [51, 119] on body "Supply Chain Vehicle Request List Start Date Start Date End Date End Date From …" at bounding box center [256, 116] width 512 height 232
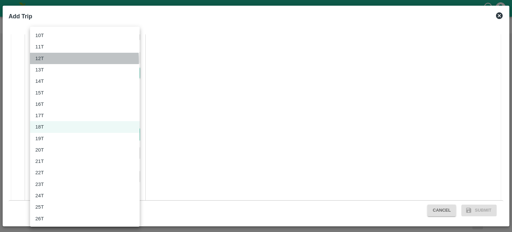
click at [41, 60] on p "12T" at bounding box center [39, 58] width 9 height 7
type input "12000"
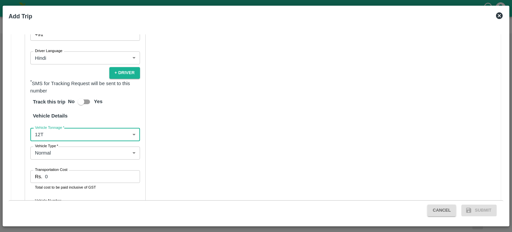
scroll to position [472, 0]
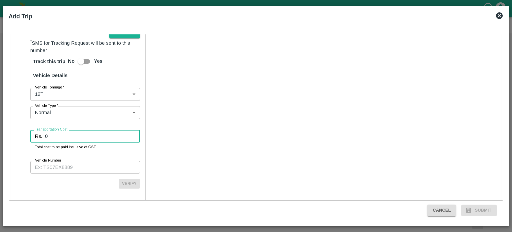
click at [56, 130] on input "0" at bounding box center [92, 136] width 95 height 13
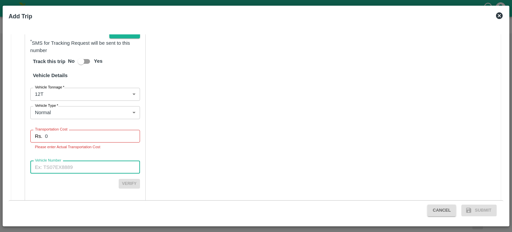
click at [61, 161] on input "Vehicle Number" at bounding box center [85, 167] width 110 height 13
type input "MH20GC9204"
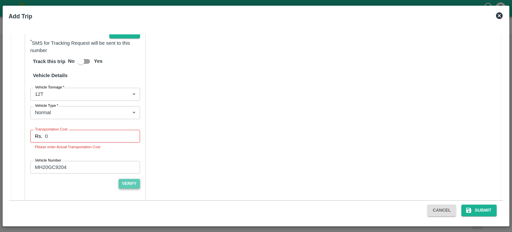
click at [130, 179] on button "Verify" at bounding box center [129, 184] width 21 height 10
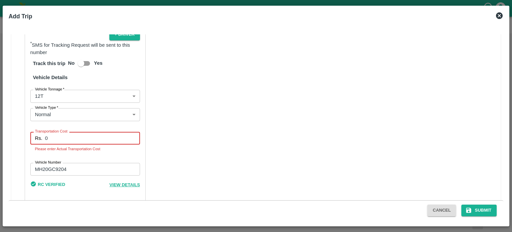
click at [58, 132] on input "0" at bounding box center [92, 138] width 95 height 13
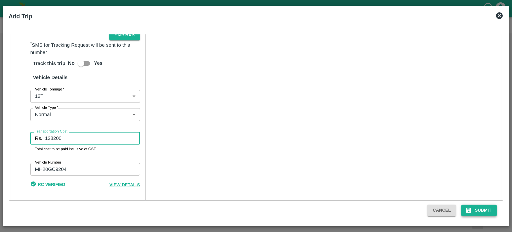
type input "128200"
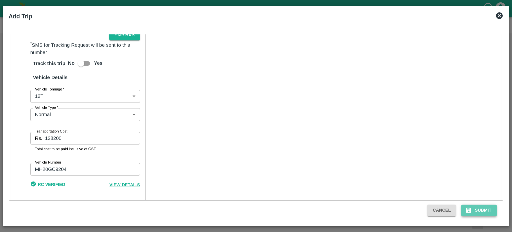
click at [489, 211] on button "Submit" at bounding box center [478, 210] width 35 height 12
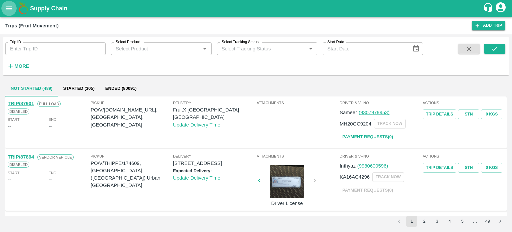
click at [10, 8] on icon "open drawer" at bounding box center [9, 8] width 6 height 4
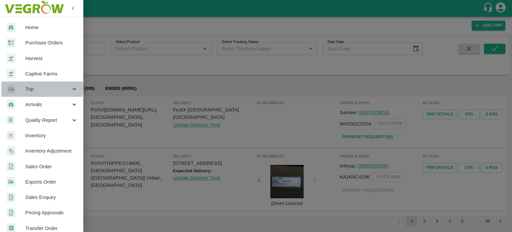
click at [40, 88] on span "Trip" at bounding box center [47, 88] width 45 height 7
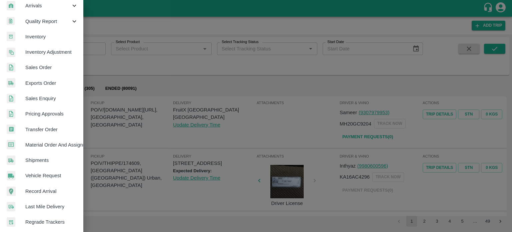
scroll to position [145, 0]
click at [41, 176] on span "Vehicle Request" at bounding box center [51, 174] width 53 height 7
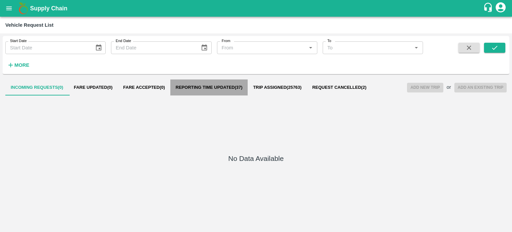
click at [218, 90] on button "Reporting Time Updated ( 37 )" at bounding box center [209, 87] width 78 height 16
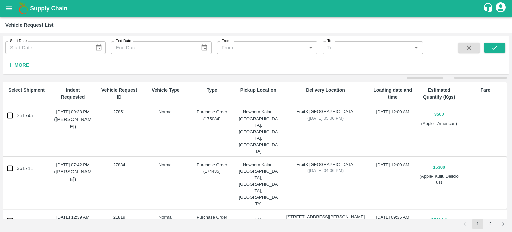
scroll to position [13, 0]
click at [7, 162] on input "361711" at bounding box center [9, 168] width 13 height 13
checkbox input "true"
click at [9, 117] on input "361745" at bounding box center [9, 115] width 13 height 13
checkbox input "true"
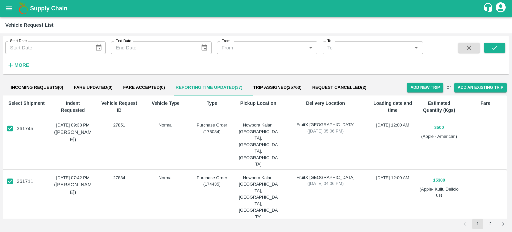
scroll to position [0, 0]
click at [415, 84] on button "Add New Trip" at bounding box center [425, 88] width 36 height 10
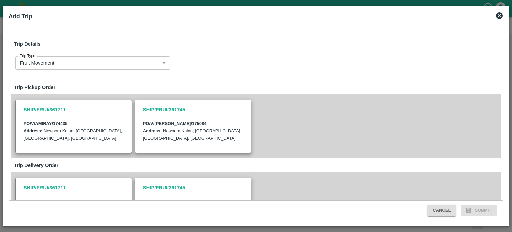
type input "15300"
type input "Normal"
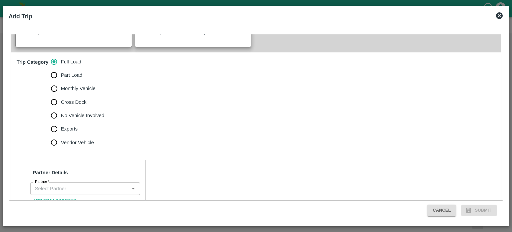
scroll to position [200, 0]
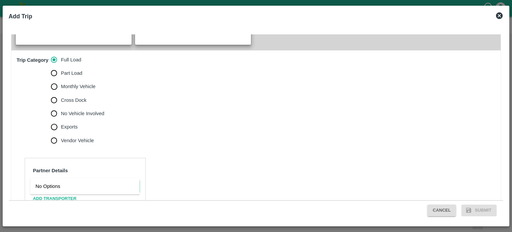
click at [61, 182] on input "Partner   *" at bounding box center [79, 186] width 95 height 9
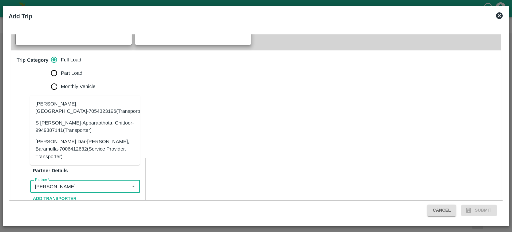
click at [63, 151] on div "[PERSON_NAME] Dar-[PERSON_NAME], Baramulla-7006412632(Service Provider, Transpo…" at bounding box center [84, 149] width 99 height 22
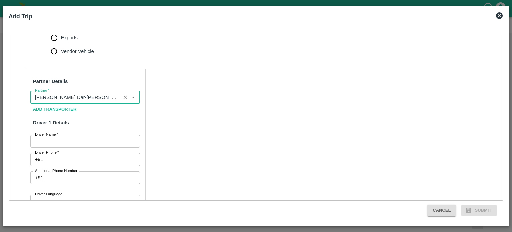
scroll to position [289, 0]
type input "[PERSON_NAME] Dar-[PERSON_NAME], Baramulla-7006412632(Service Provider, Transpo…"
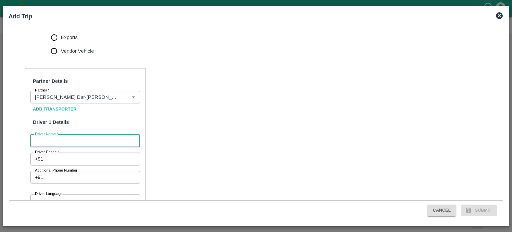
click at [48, 134] on input "Driver Name   *" at bounding box center [85, 140] width 110 height 13
type input "MOHIT"
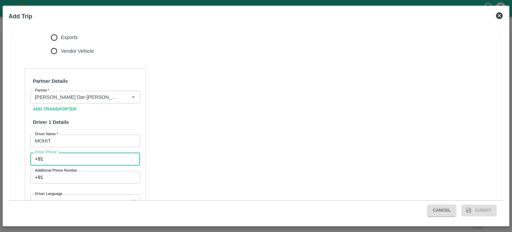
click at [56, 152] on input "Driver Phone   *" at bounding box center [93, 158] width 94 height 13
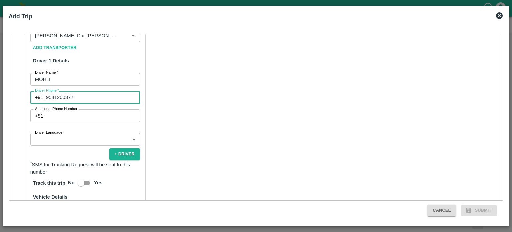
scroll to position [352, 0]
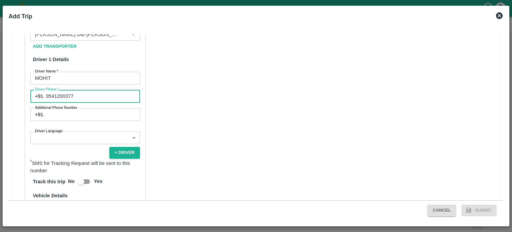
type input "9541200377"
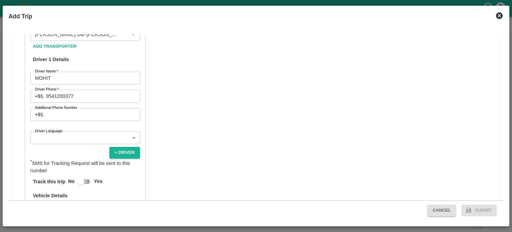
click at [85, 175] on input "Yes" at bounding box center [81, 181] width 38 height 13
checkbox input "true"
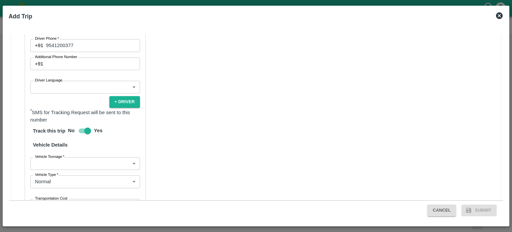
scroll to position [403, 0]
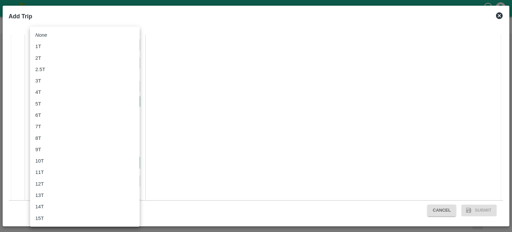
click at [63, 150] on body "Supply Chain Vehicle Request List Start Date Start Date End Date End Date From …" at bounding box center [256, 116] width 512 height 232
click at [41, 204] on p "18T" at bounding box center [39, 202] width 9 height 7
type input "18000"
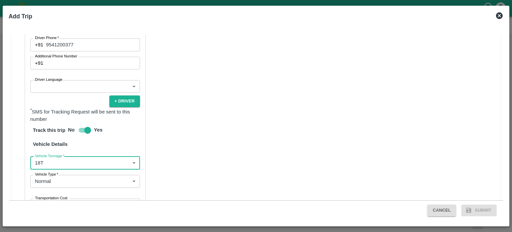
scroll to position [435, 0]
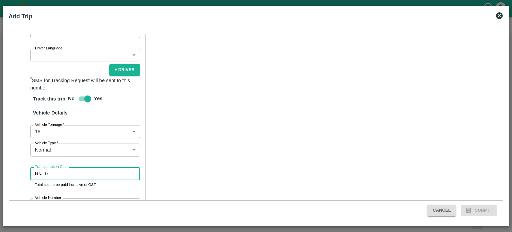
click at [53, 167] on input "0" at bounding box center [92, 173] width 95 height 13
type input "108552"
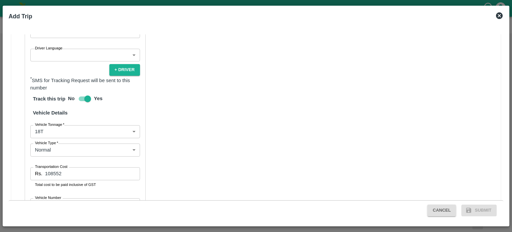
click at [101, 180] on div "Partner Details Partner   * Partner Add Transporter Driver 1 Details Driver Nam…" at bounding box center [85, 82] width 121 height 319
click at [65, 198] on input "Vehicle Number" at bounding box center [85, 204] width 110 height 13
type input "JK05G2434"
click at [203, 172] on div "Partner Details Partner   * Partner Add Transporter Driver 1 Details Driver Nam…" at bounding box center [256, 82] width 490 height 335
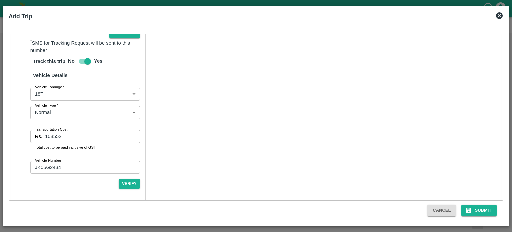
scroll to position [472, 0]
click at [126, 179] on button "Verify" at bounding box center [129, 184] width 21 height 10
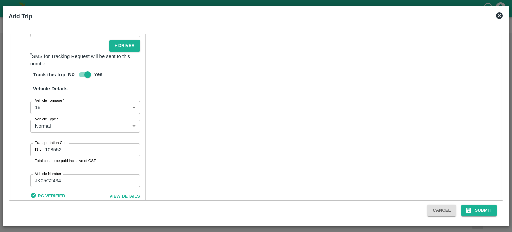
scroll to position [458, 0]
click at [486, 211] on button "Submit" at bounding box center [478, 210] width 35 height 12
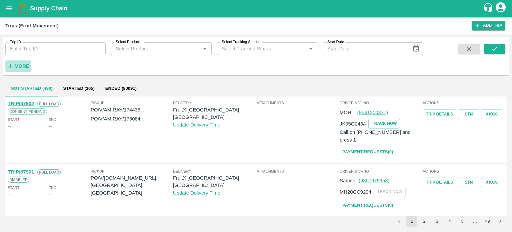
click at [22, 66] on strong "More" at bounding box center [21, 65] width 15 height 5
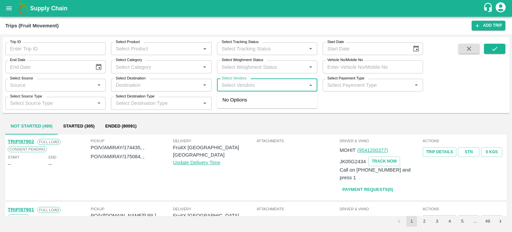
click at [250, 88] on input "Select Vendors" at bounding box center [261, 85] width 85 height 9
type input "BACC"
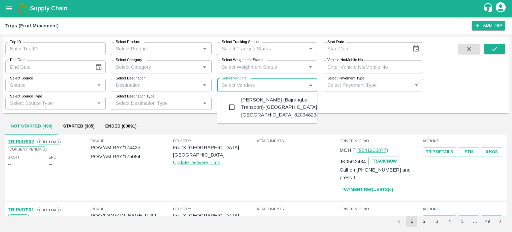
click at [249, 102] on div "[PERSON_NAME] (Bajrangbali Transport)-[GEOGRAPHIC_DATA], [GEOGRAPHIC_DATA]-8209…" at bounding box center [281, 107] width 81 height 22
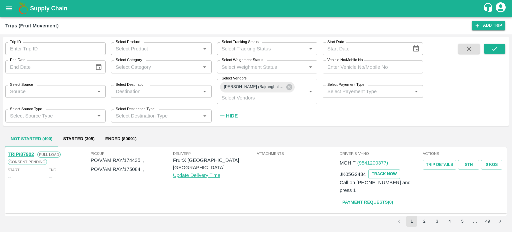
click at [483, 46] on div at bounding box center [485, 83] width 42 height 78
click at [488, 47] on button "submit" at bounding box center [494, 49] width 21 height 10
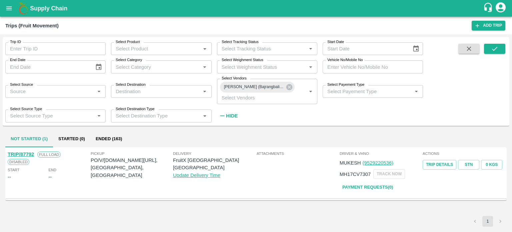
click at [128, 194] on div "Pickup PO/V/[DOMAIN_NAME][URL], [GEOGRAPHIC_DATA], [GEOGRAPHIC_DATA] Delivery F…" at bounding box center [173, 173] width 166 height 48
